Goal: Transaction & Acquisition: Book appointment/travel/reservation

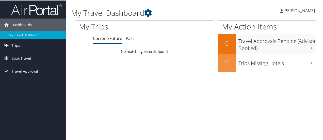
click at [291, 9] on span "[PERSON_NAME]" at bounding box center [298, 10] width 31 height 6
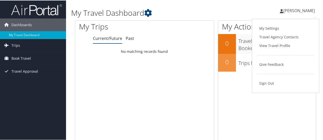
click at [198, 26] on div at bounding box center [144, 26] width 139 height 13
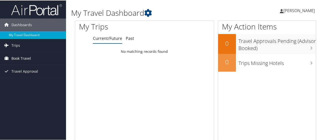
click at [31, 58] on link "Book Travel" at bounding box center [33, 58] width 66 height 13
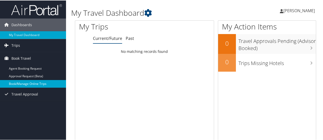
click at [27, 81] on link "Book/Manage Online Trips" at bounding box center [33, 84] width 66 height 8
